Goal: Task Accomplishment & Management: Manage account settings

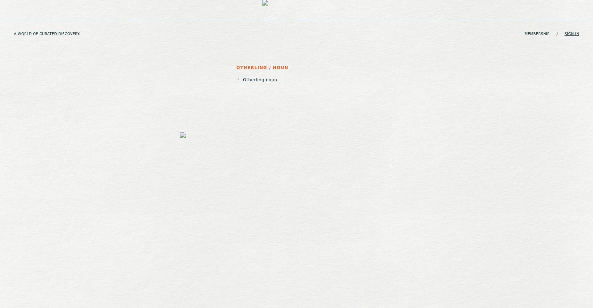
click at [574, 32] on link "Sign in" at bounding box center [572, 34] width 15 height 4
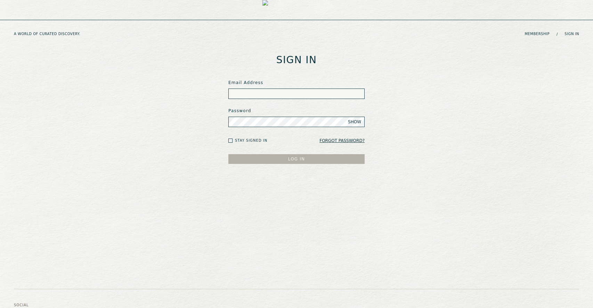
click at [274, 96] on input at bounding box center [296, 94] width 136 height 10
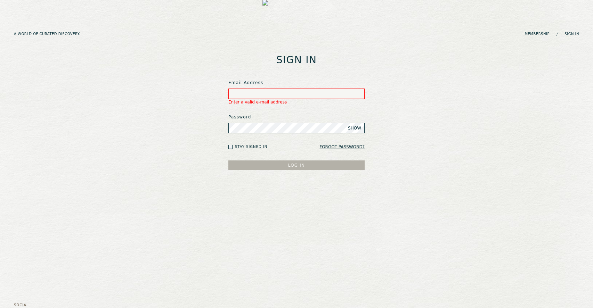
paste input "**********"
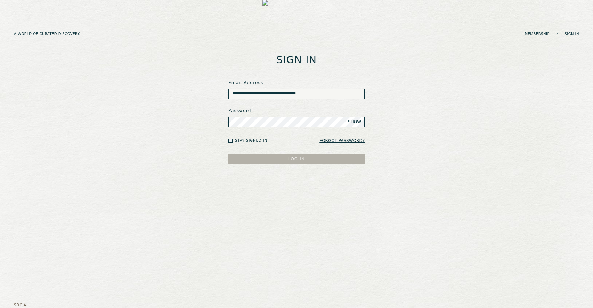
type input "**********"
click at [228, 154] on button "LOG IN" at bounding box center [296, 159] width 136 height 10
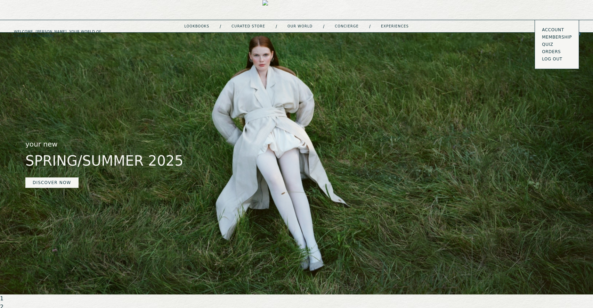
click at [550, 52] on link "Orders" at bounding box center [557, 52] width 30 height 6
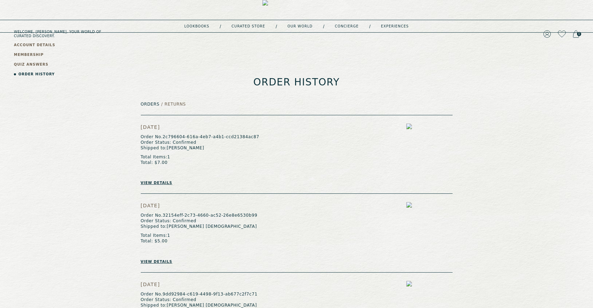
click at [155, 183] on link "View details" at bounding box center [157, 183] width 32 height 4
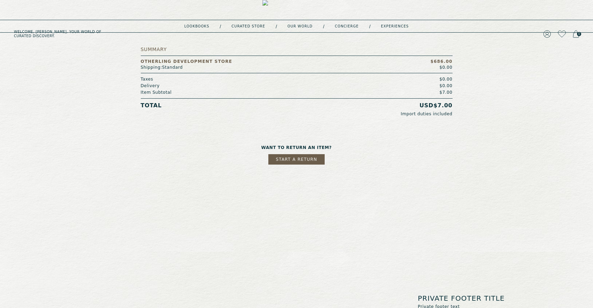
scroll to position [286, 0]
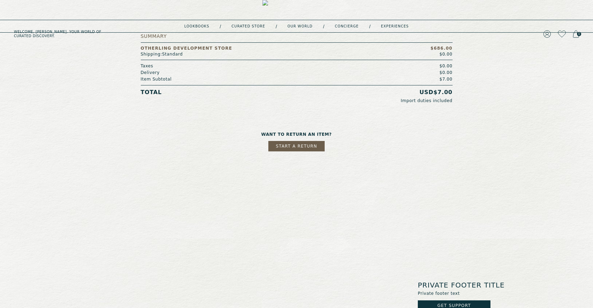
click at [299, 144] on button "Start a return" at bounding box center [296, 146] width 56 height 10
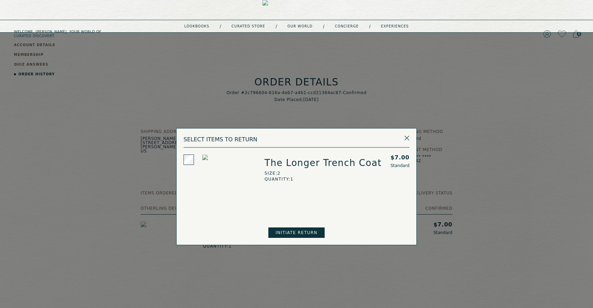
click at [406, 137] on icon at bounding box center [407, 138] width 5 height 5
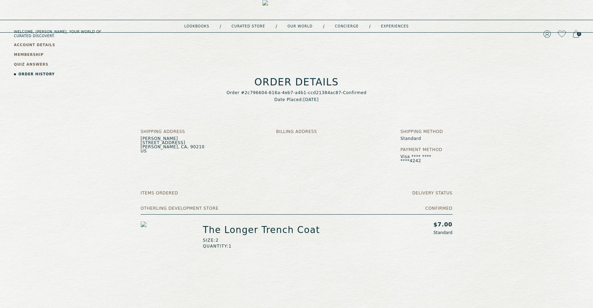
click at [38, 74] on link "ORDER HISTORY" at bounding box center [36, 74] width 37 height 5
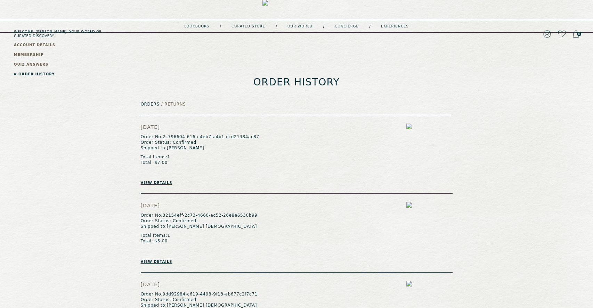
click at [156, 182] on link "View details" at bounding box center [157, 183] width 32 height 4
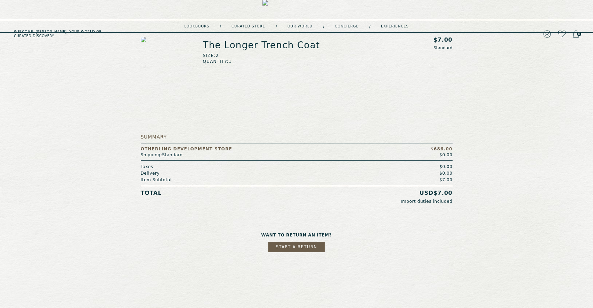
scroll to position [186, 0]
click at [313, 245] on button "Start a return" at bounding box center [296, 246] width 56 height 10
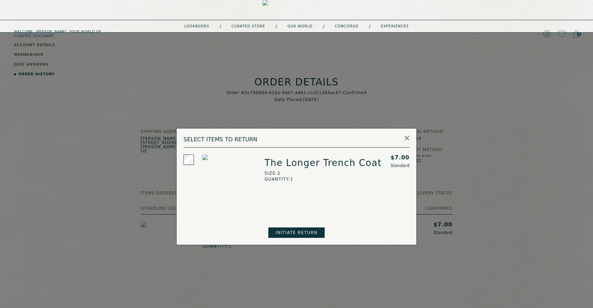
click at [305, 236] on button "INITIATE RETURN" at bounding box center [296, 233] width 56 height 10
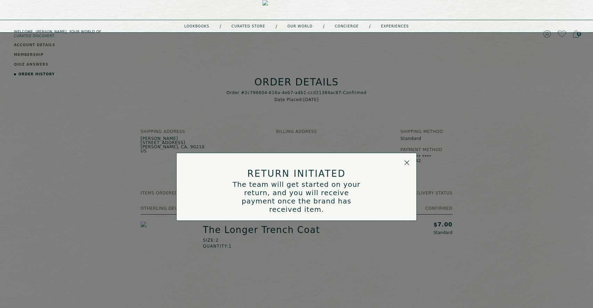
click at [406, 165] on icon at bounding box center [406, 162] width 5 height 5
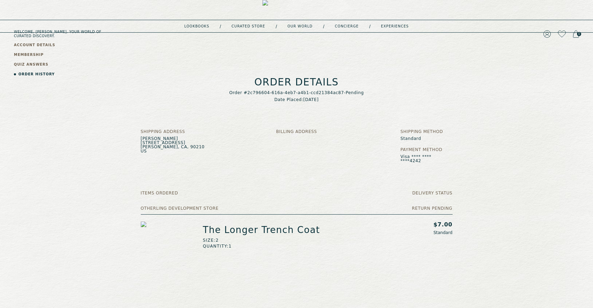
click at [28, 74] on link "ORDER HISTORY" at bounding box center [36, 74] width 37 height 5
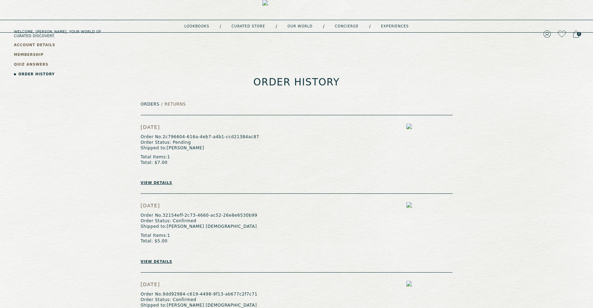
click at [176, 104] on h2 "Returns" at bounding box center [174, 104] width 21 height 5
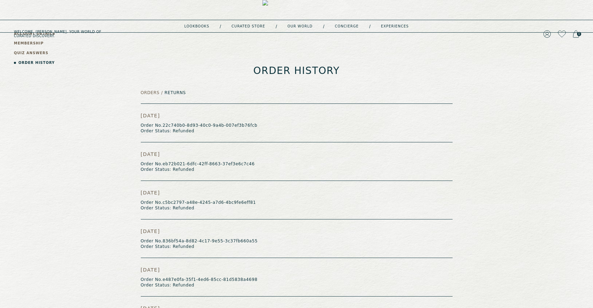
scroll to position [8, 0]
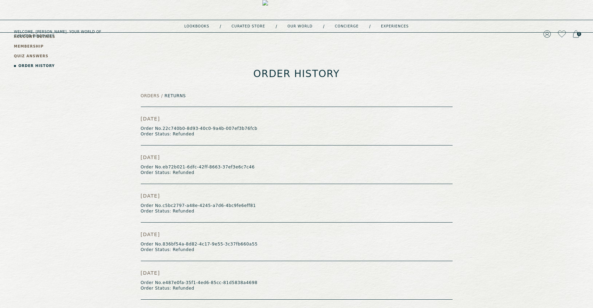
drag, startPoint x: 162, startPoint y: 129, endPoint x: 273, endPoint y: 128, distance: 110.6
click at [274, 128] on div "August 18, 2025 Order No. 22c740b0-8d93-40c0-9a4b-007ef3b76fcb Order Status: Re…" at bounding box center [297, 126] width 312 height 39
click at [241, 128] on h2 "Order No. 22c740b0-8d93-40c0-9a4b-007ef3b76fcb Order Status: Refunded" at bounding box center [199, 131] width 117 height 11
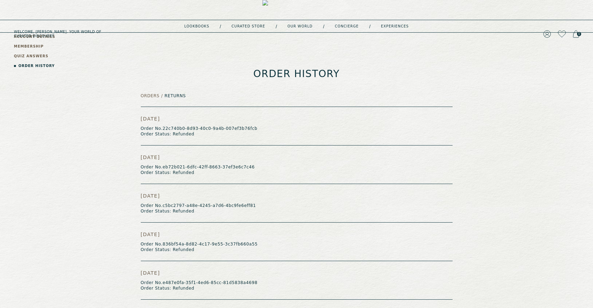
click at [226, 129] on h2 "Order No. 22c740b0-8d93-40c0-9a4b-007ef3b76fcb Order Status: Refunded" at bounding box center [199, 131] width 117 height 11
drag, startPoint x: 254, startPoint y: 129, endPoint x: 162, endPoint y: 130, distance: 91.5
click at [162, 130] on h2 "Order No. 22c740b0-8d93-40c0-9a4b-007ef3b76fcb Order Status: Refunded" at bounding box center [199, 131] width 117 height 11
copy h2 "22c740b0-8d93-40c0-9a4b-007ef3b76fcb"
click at [35, 65] on link "ORDER HISTORY" at bounding box center [36, 65] width 37 height 5
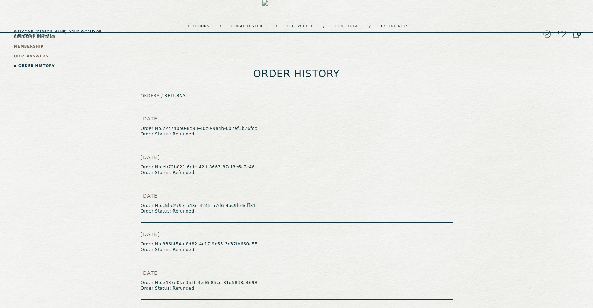
click at [152, 96] on h2 "Orders" at bounding box center [150, 96] width 19 height 5
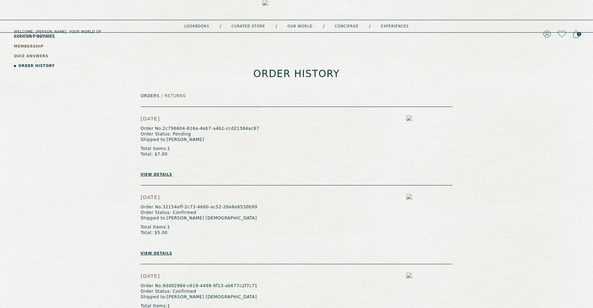
click at [201, 162] on div "July 25, 2025 Order No. 2c796604-616a-4eb7-a4b1-ccd21384ac87 Order Status: Pend…" at bounding box center [200, 146] width 119 height 62
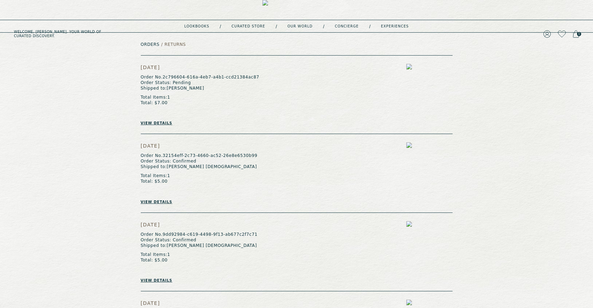
scroll to position [0, 0]
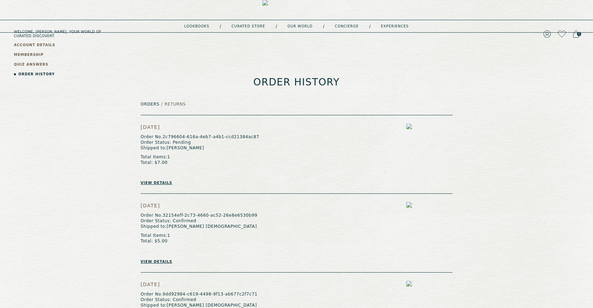
click at [157, 184] on link "View details" at bounding box center [157, 183] width 32 height 4
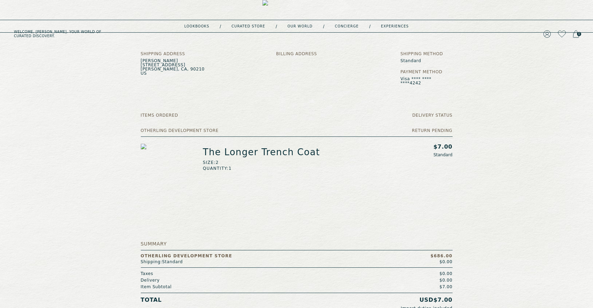
scroll to position [183, 0]
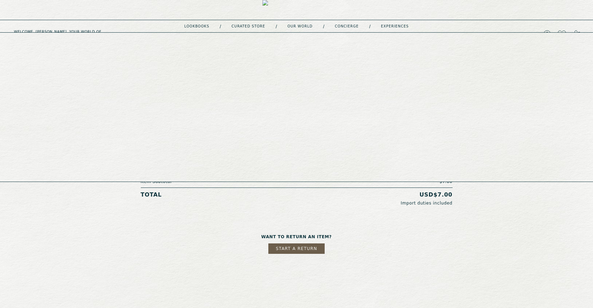
click at [389, 26] on link "experiences" at bounding box center [395, 26] width 28 height 3
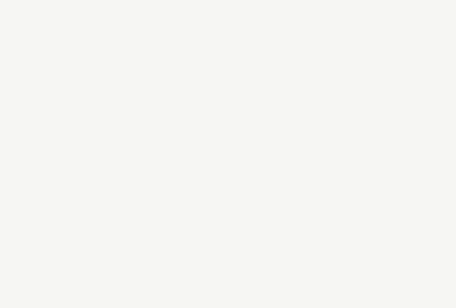
click at [312, 99] on div at bounding box center [228, 154] width 456 height 308
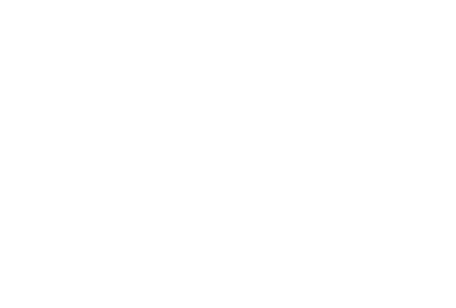
click at [154, 3] on div at bounding box center [228, 3] width 450 height 0
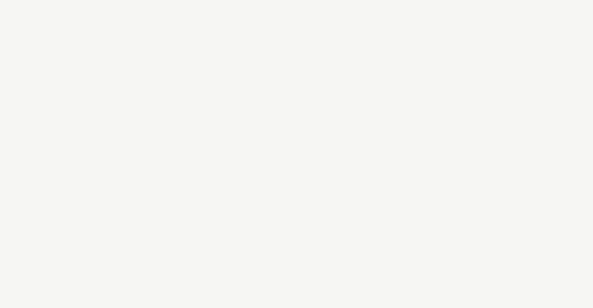
click at [200, 75] on div at bounding box center [296, 154] width 593 height 308
click at [122, 87] on div at bounding box center [296, 154] width 593 height 308
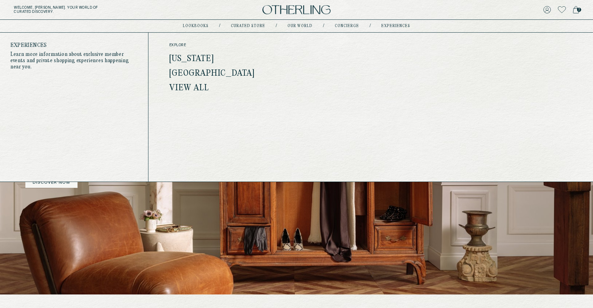
click at [400, 26] on link "experiences" at bounding box center [395, 25] width 29 height 3
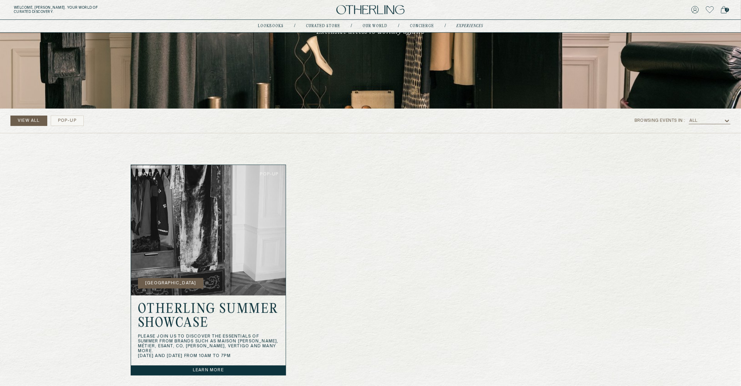
scroll to position [94, 0]
click at [593, 10] on icon at bounding box center [696, 10] width 8 height 8
click at [593, 13] on icon at bounding box center [696, 10] width 8 height 8
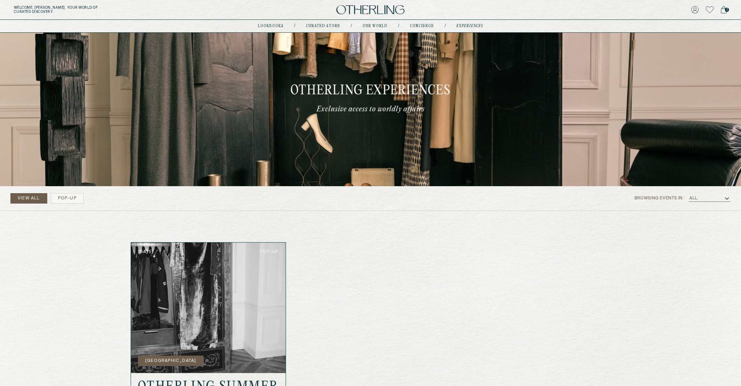
scroll to position [0, 0]
